Goal: Ask a question

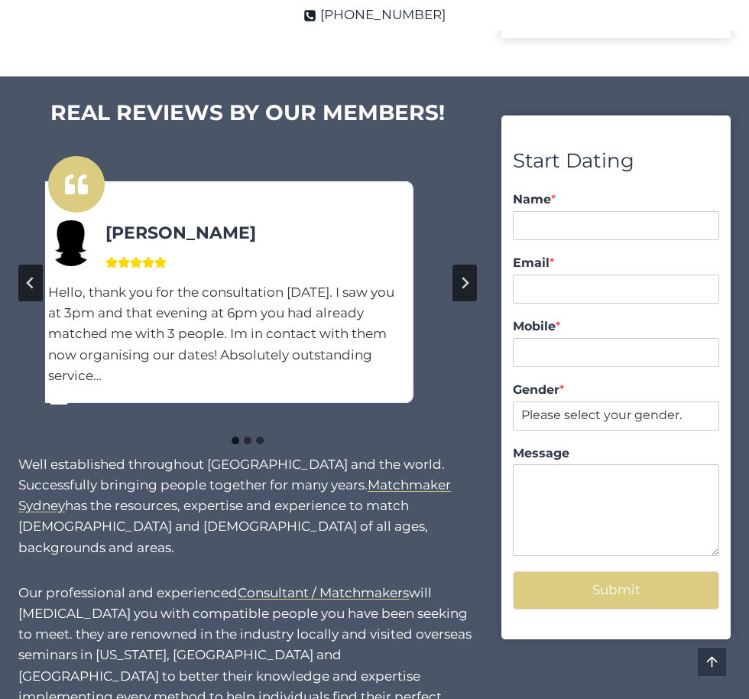
scroll to position [1114, 0]
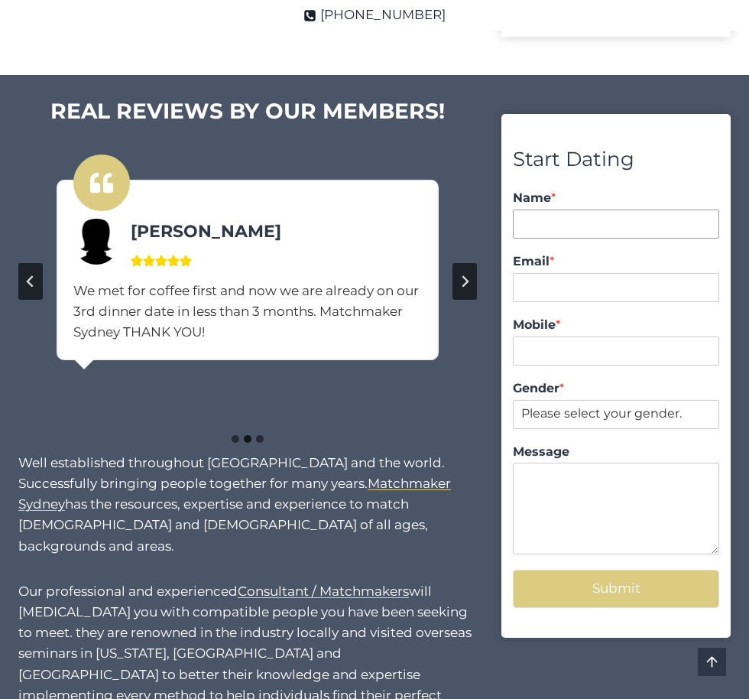
click at [540, 219] on input "Name *" at bounding box center [616, 223] width 206 height 29
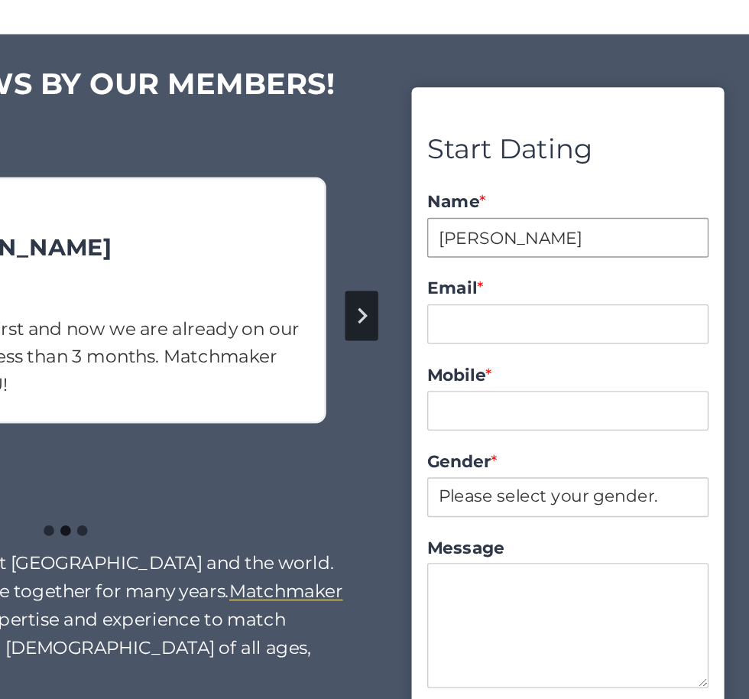
type input "lena"
click at [528, 300] on input "Email *" at bounding box center [616, 287] width 206 height 29
type input "lena-pei@outlook.com"
click at [527, 341] on input "Mobile *" at bounding box center [616, 350] width 206 height 29
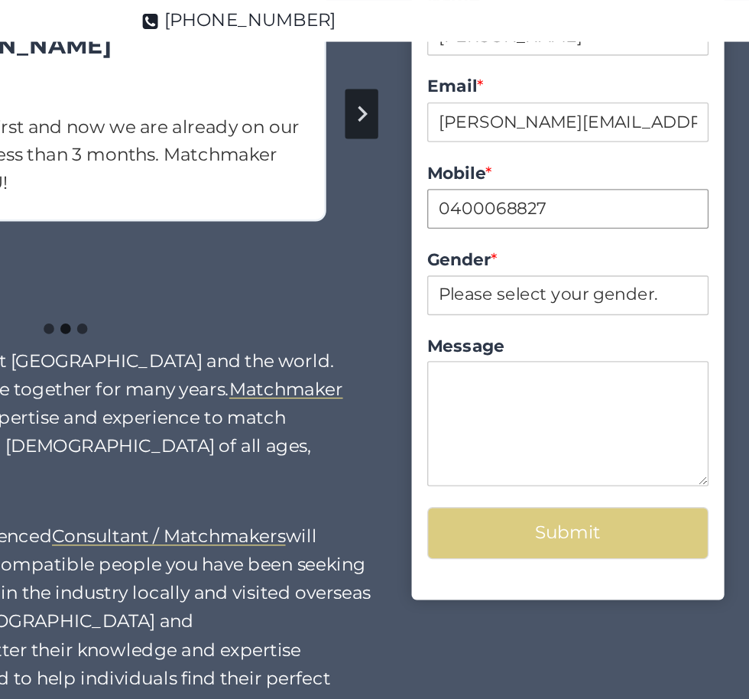
type input "0400068827"
click at [527, 210] on select "Please select your gender. Male Female" at bounding box center [616, 216] width 206 height 29
select select "[DEMOGRAPHIC_DATA]"
click at [540, 300] on textarea "Message" at bounding box center [616, 310] width 206 height 92
click at [536, 300] on textarea "I would like to know your pool of men" at bounding box center [616, 310] width 206 height 92
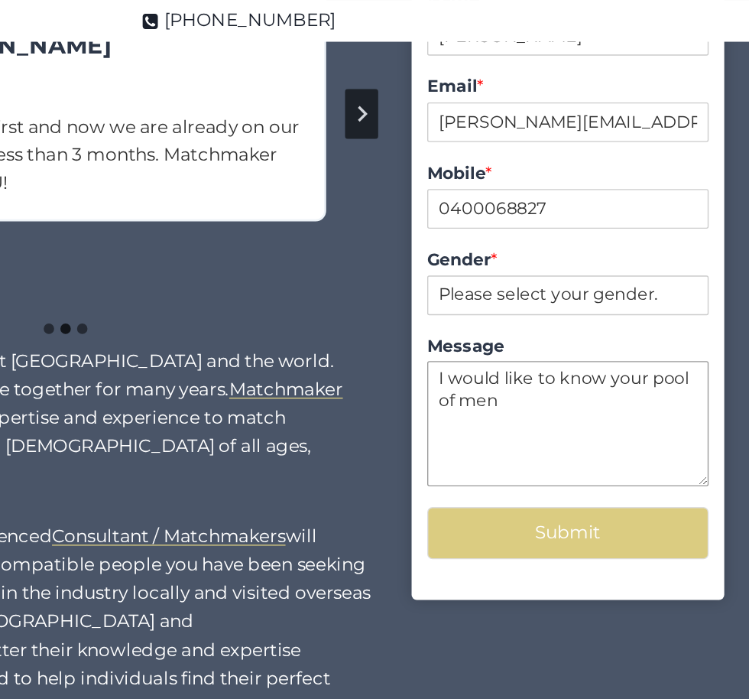
click at [577, 296] on textarea "I would like to know your pool of men" at bounding box center [616, 310] width 206 height 92
click at [537, 293] on textarea "I would like to know your pool of men" at bounding box center [616, 310] width 206 height 92
click at [618, 295] on textarea "I would like to know your pool of quality men" at bounding box center [616, 310] width 206 height 92
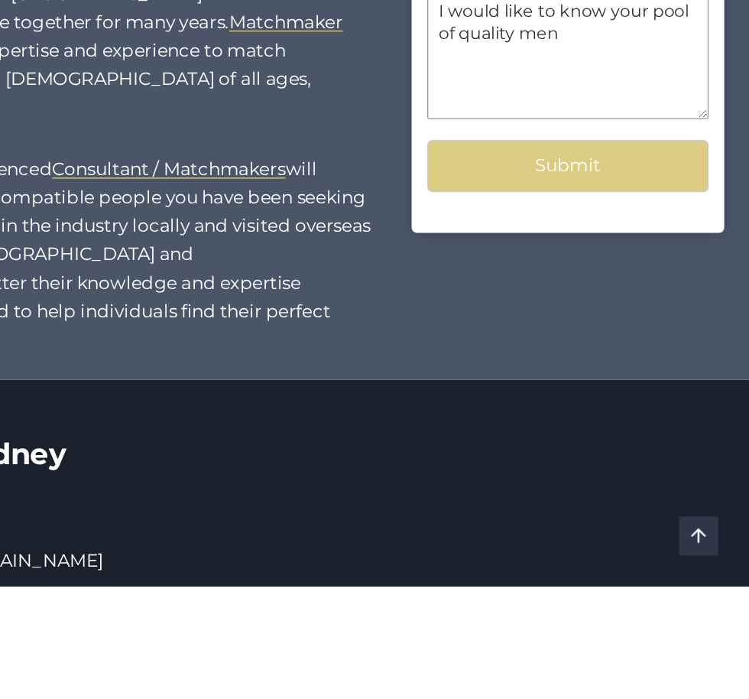
type textarea "I would like to know your pool of quality men"
click at [555, 391] on button "Submit" at bounding box center [616, 389] width 206 height 37
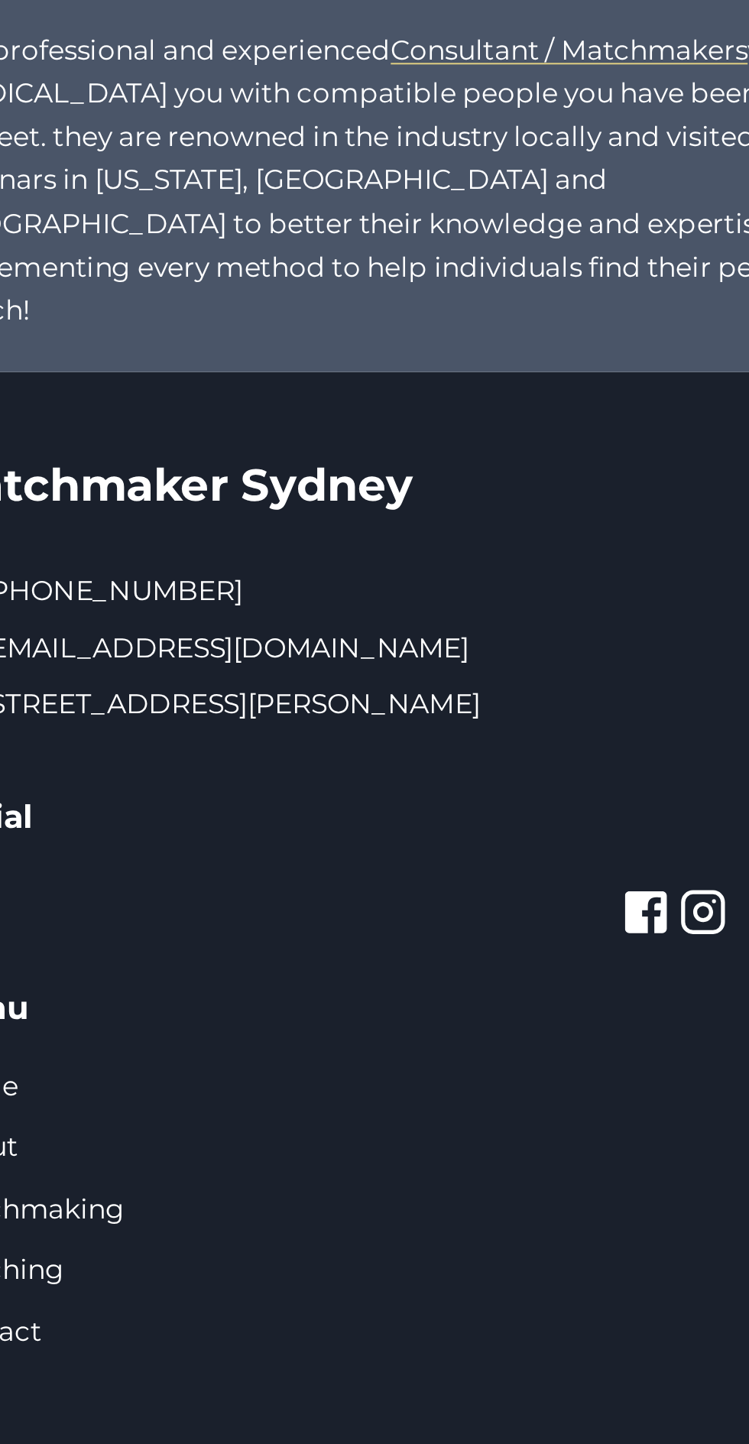
scroll to position [1032, 0]
